Goal: Complete application form: Complete application form

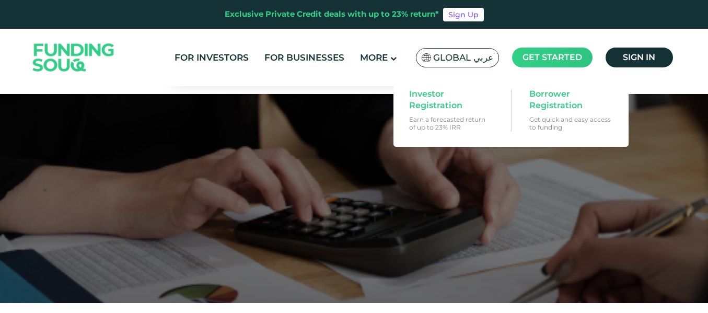
click at [548, 56] on span "Get started" at bounding box center [553, 57] width 60 height 10
click at [550, 93] on span "Borrower Registration" at bounding box center [570, 99] width 81 height 23
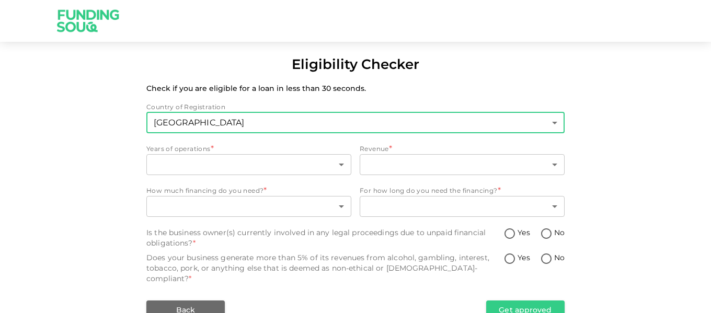
click at [556, 119] on body "Eligibility Checker Check if you are eligible for a loan in less than 30 second…" at bounding box center [355, 156] width 711 height 313
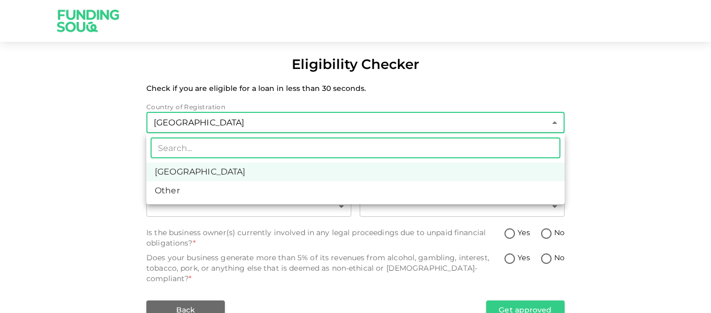
click at [197, 188] on li "Other" at bounding box center [355, 190] width 418 height 19
type input "3"
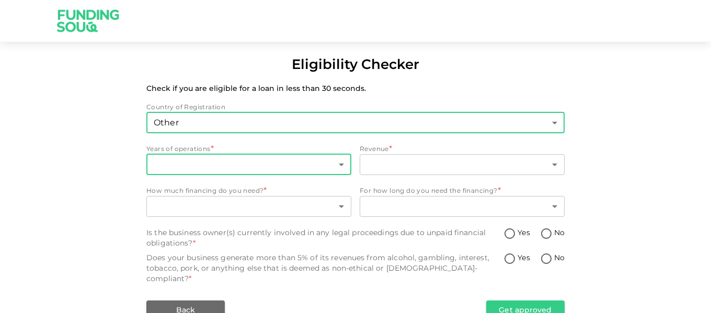
click at [343, 162] on body "Eligibility Checker Check if you are eligible for a loan in less than 30 second…" at bounding box center [355, 156] width 711 height 313
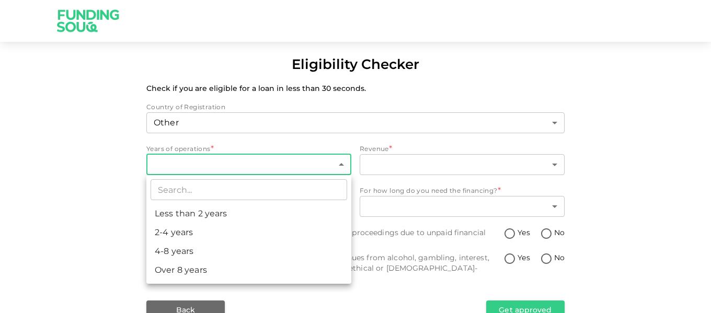
click at [646, 111] on div at bounding box center [355, 156] width 711 height 313
click at [337, 162] on body "Eligibility Checker Check if you are eligible for a loan in less than 30 second…" at bounding box center [355, 156] width 711 height 313
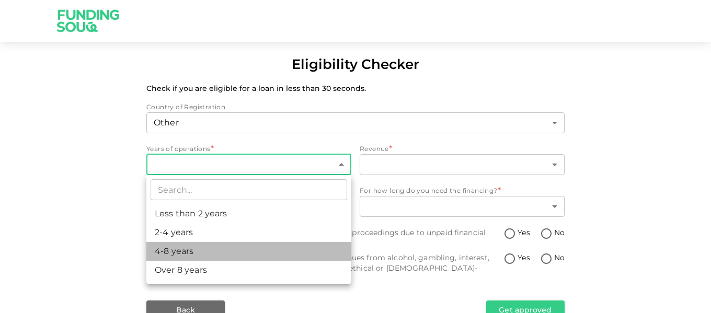
click at [177, 247] on li "4-8 years" at bounding box center [248, 251] width 205 height 19
type input "3"
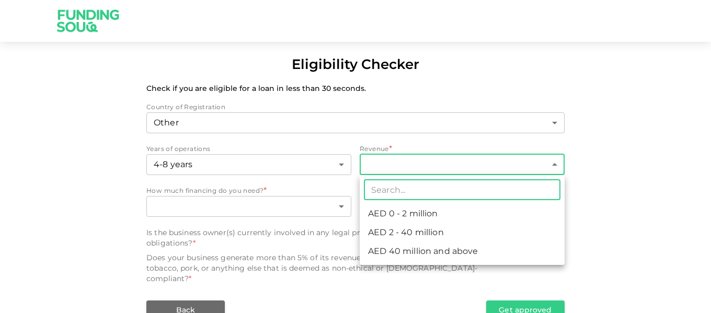
click at [446, 157] on body "Eligibility Checker Check if you are eligible for a loan in less than 30 second…" at bounding box center [355, 156] width 711 height 313
drag, startPoint x: 315, startPoint y: 282, endPoint x: 313, endPoint y: 268, distance: 14.3
click at [314, 281] on div at bounding box center [355, 156] width 711 height 313
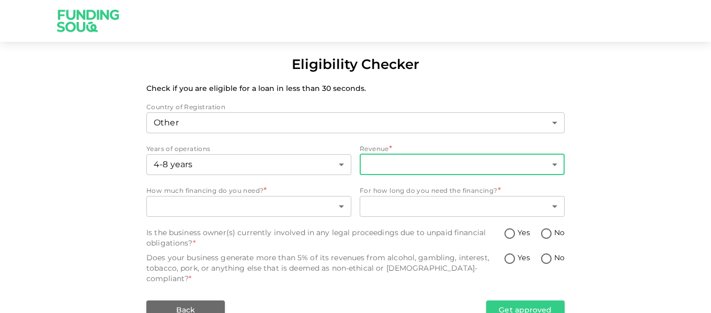
click at [483, 162] on body "Eligibility Checker Check if you are eligible for a loan in less than 30 second…" at bounding box center [355, 156] width 711 height 313
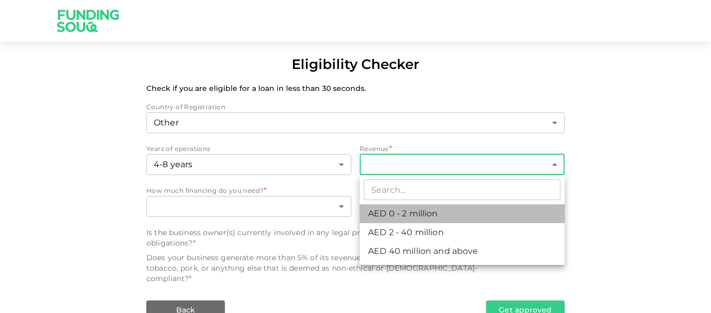
click at [380, 209] on li "AED 0 - 2 million" at bounding box center [462, 213] width 205 height 19
type input "1"
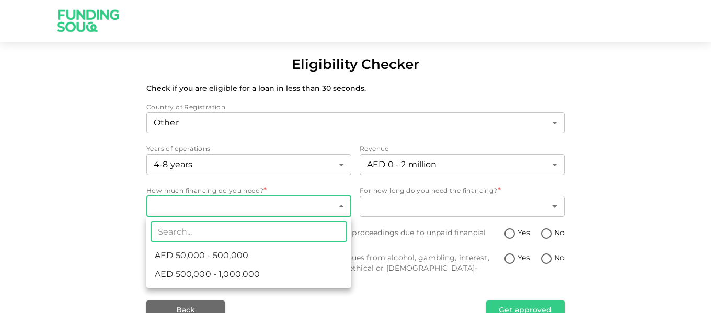
click at [340, 209] on body "Eligibility Checker Check if you are eligible for a loan in less than 30 second…" at bounding box center [355, 156] width 711 height 313
click at [258, 252] on li "AED 50,000 - 500,000" at bounding box center [248, 255] width 205 height 19
type input "1"
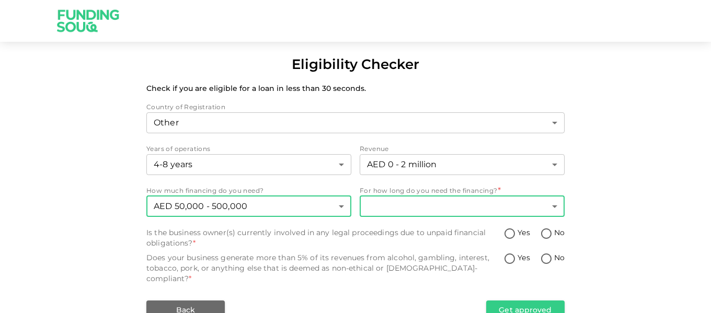
click at [447, 211] on body "Eligibility Checker Check if you are eligible for a loan in less than 30 second…" at bounding box center [355, 156] width 711 height 313
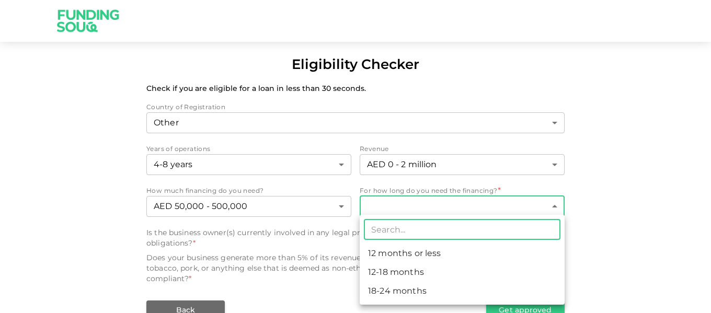
click at [401, 289] on li "18-24 months" at bounding box center [462, 291] width 205 height 19
type input "3"
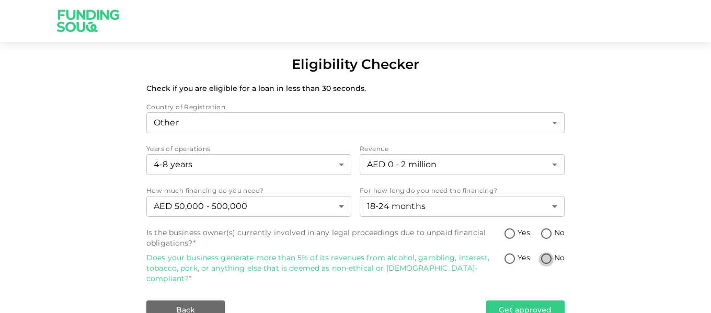
drag, startPoint x: 546, startPoint y: 258, endPoint x: 545, endPoint y: 243, distance: 15.7
click at [546, 256] on input "No" at bounding box center [546, 259] width 16 height 14
radio input "true"
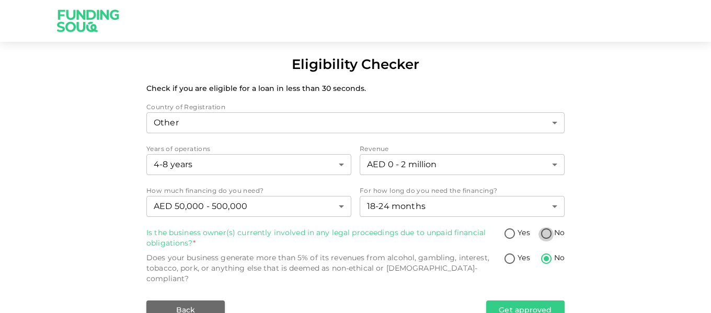
click at [546, 232] on input "No" at bounding box center [546, 234] width 16 height 14
radio input "true"
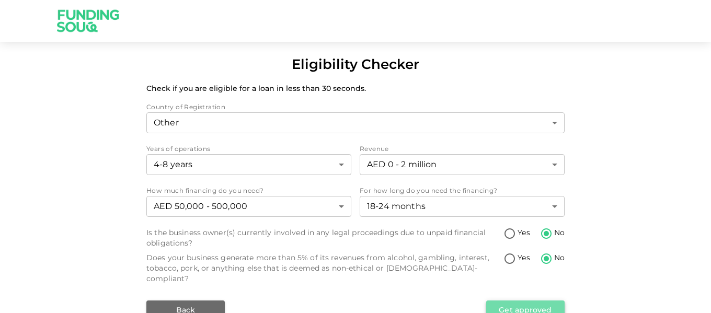
click at [527, 301] on button "Get approved" at bounding box center [525, 310] width 78 height 19
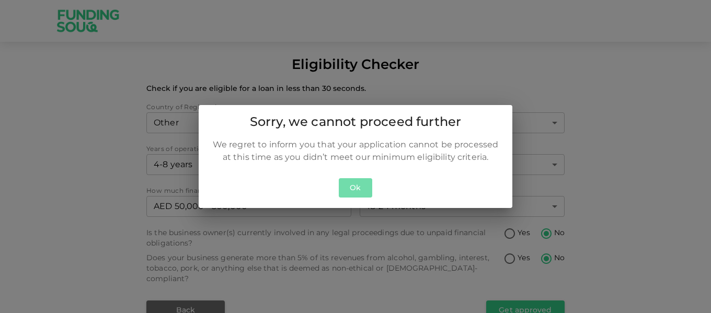
click at [361, 187] on button "Ok" at bounding box center [355, 187] width 33 height 19
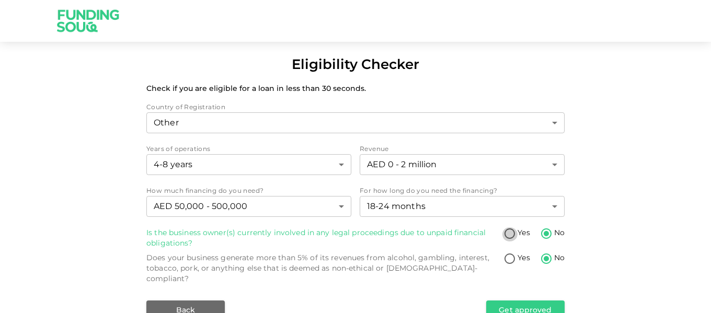
click at [509, 234] on input "Yes" at bounding box center [510, 234] width 16 height 14
radio input "true"
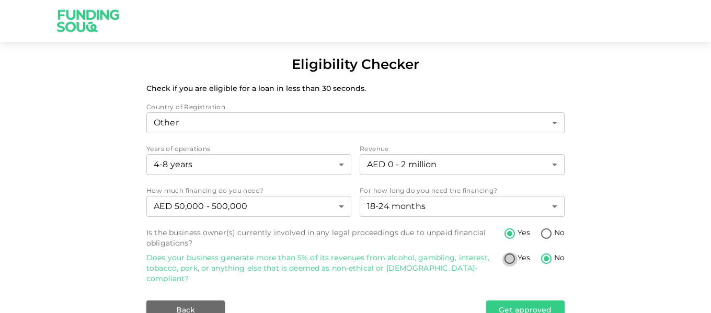
click at [507, 262] on input "Yes" at bounding box center [510, 259] width 16 height 14
radio input "true"
click at [513, 301] on button "Get approved" at bounding box center [525, 310] width 78 height 19
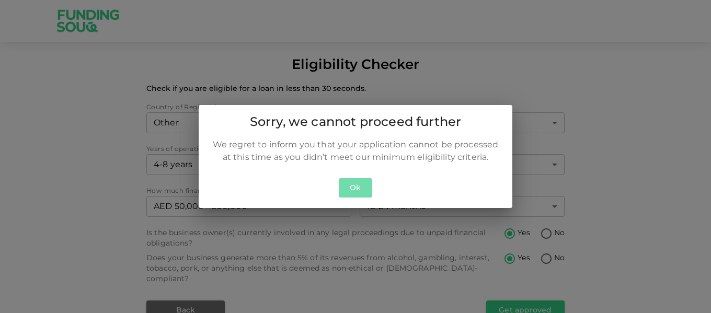
click at [366, 189] on button "Ok" at bounding box center [355, 187] width 33 height 19
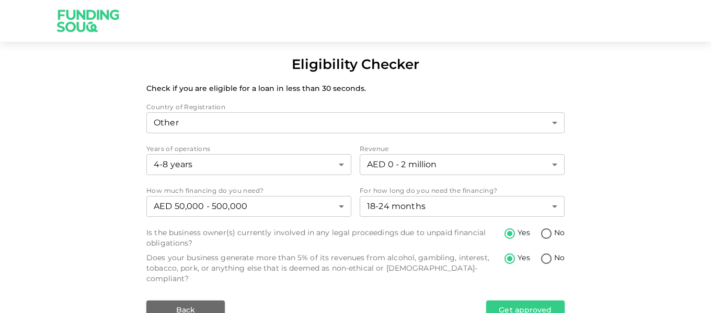
click at [261, 220] on div "Country of Registration Other 3 ​ Years of operations 4-8 years 3 ​ Revenue AED…" at bounding box center [355, 210] width 418 height 217
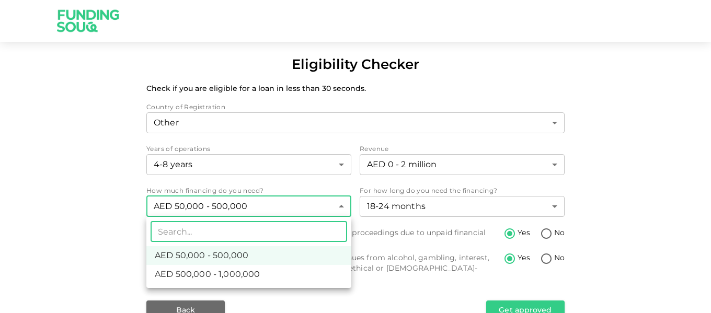
click at [261, 213] on body "Eligibility Checker Check if you are eligible for a loan in less than 30 second…" at bounding box center [355, 156] width 711 height 313
click at [55, 132] on div at bounding box center [355, 156] width 711 height 313
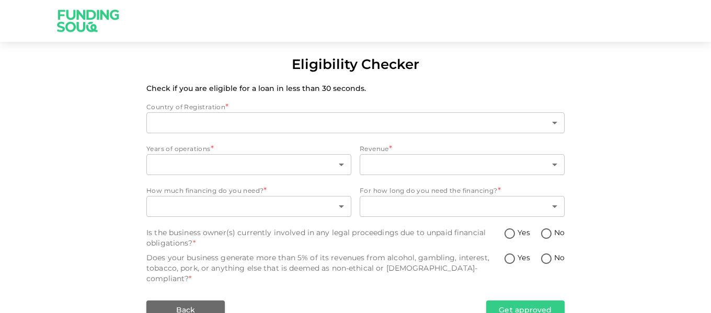
type input "1"
